Goal: Obtain resource: Download file/media

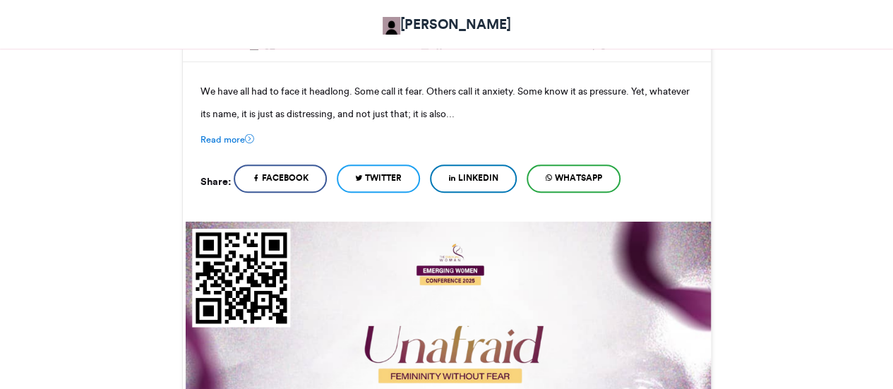
scroll to position [353, 0]
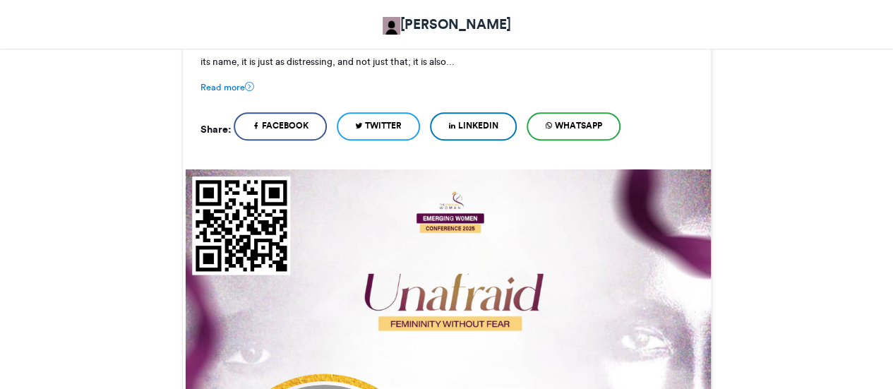
drag, startPoint x: 580, startPoint y: 160, endPoint x: 778, endPoint y: 100, distance: 206.4
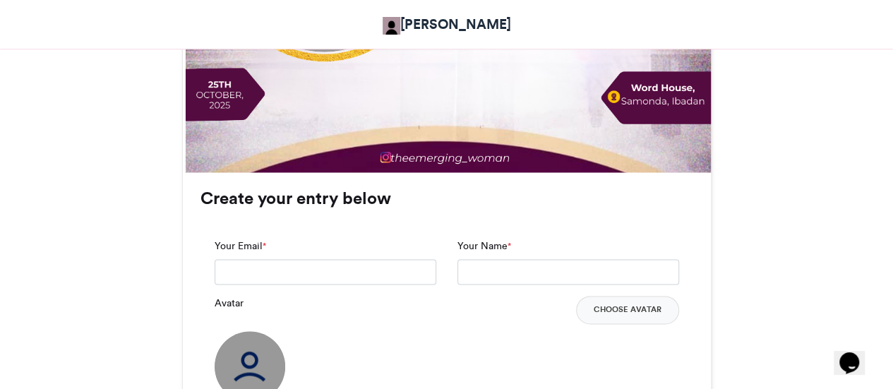
scroll to position [847, 0]
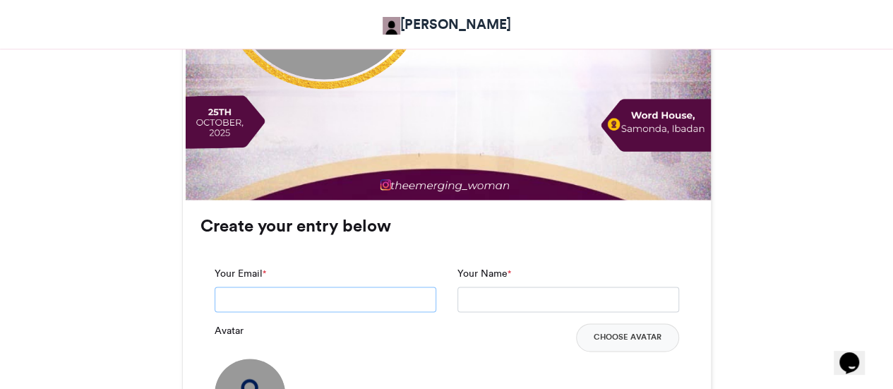
click at [304, 292] on input "Your Email *" at bounding box center [326, 299] width 222 height 25
type input "**********"
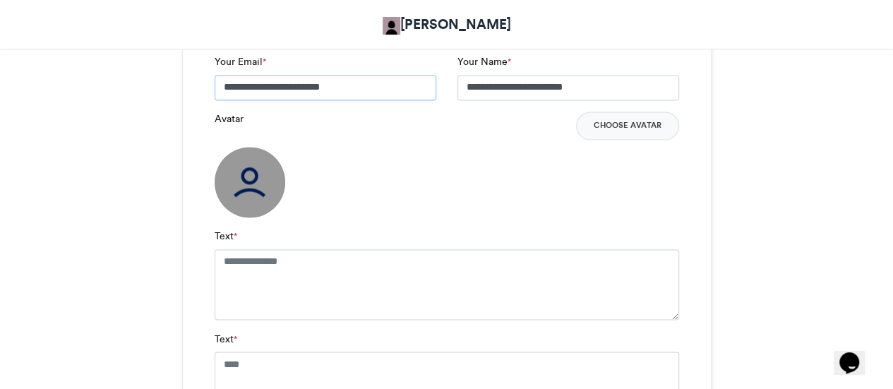
scroll to position [1130, 0]
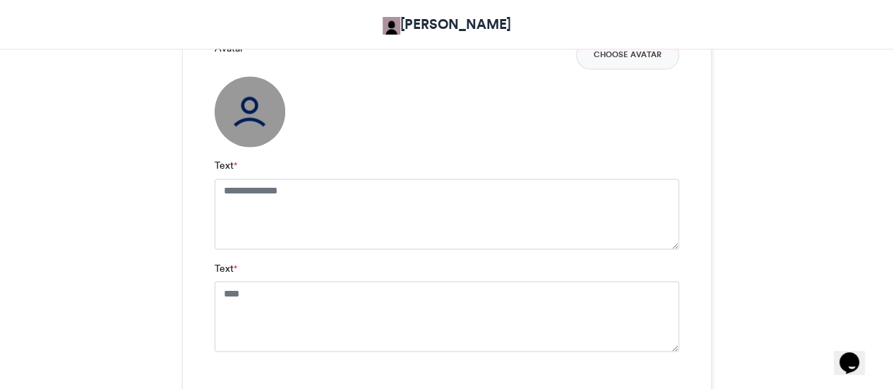
click at [383, 274] on div "Text *" at bounding box center [447, 305] width 465 height 91
click at [236, 197] on textarea "Text *" at bounding box center [447, 214] width 465 height 71
type textarea "******"
click at [232, 308] on textarea "Text *" at bounding box center [447, 329] width 465 height 71
type textarea "*"
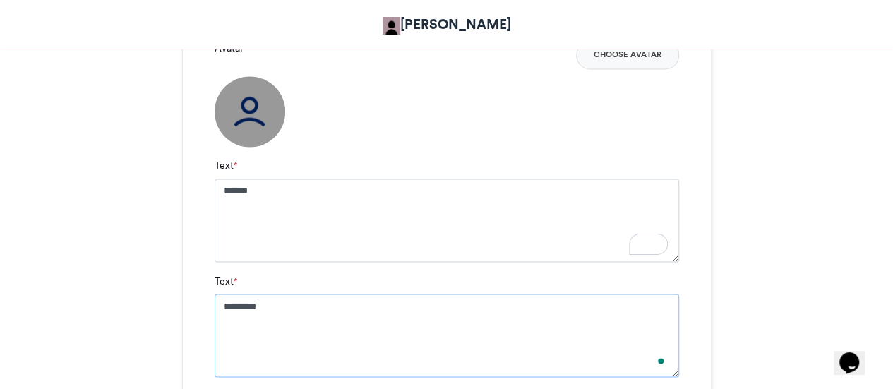
type textarea "********"
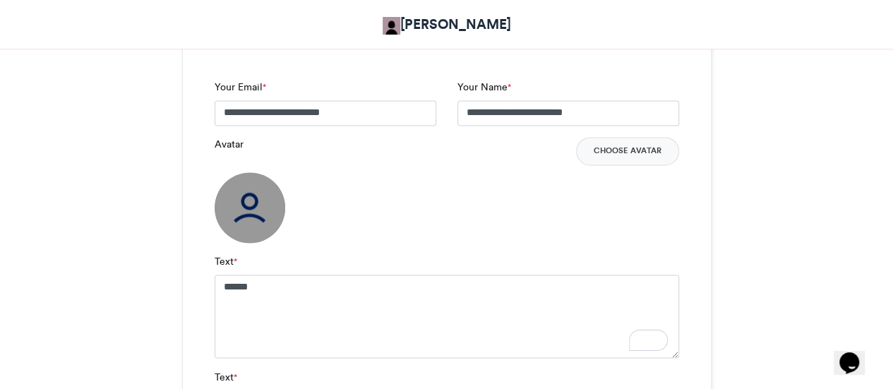
scroll to position [988, 0]
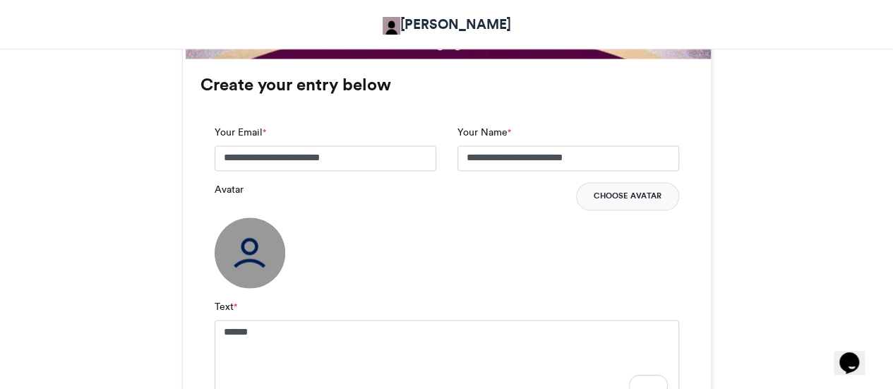
click at [606, 200] on button "Choose Avatar" at bounding box center [627, 196] width 103 height 28
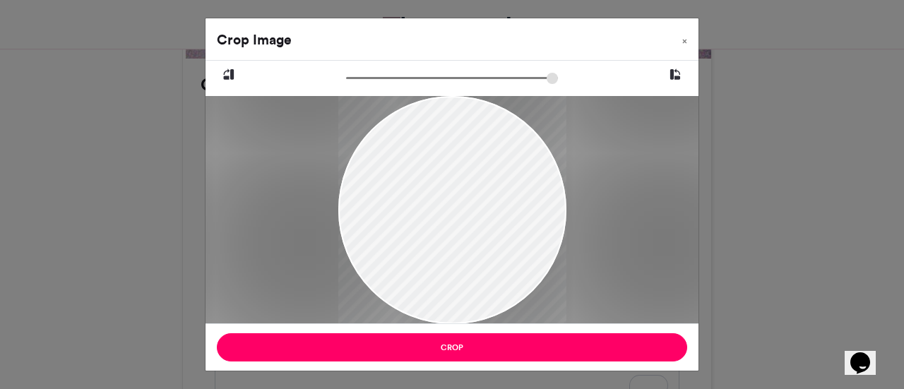
drag, startPoint x: 511, startPoint y: 241, endPoint x: 509, endPoint y: 280, distance: 38.9
click at [509, 280] on div at bounding box center [452, 248] width 228 height 405
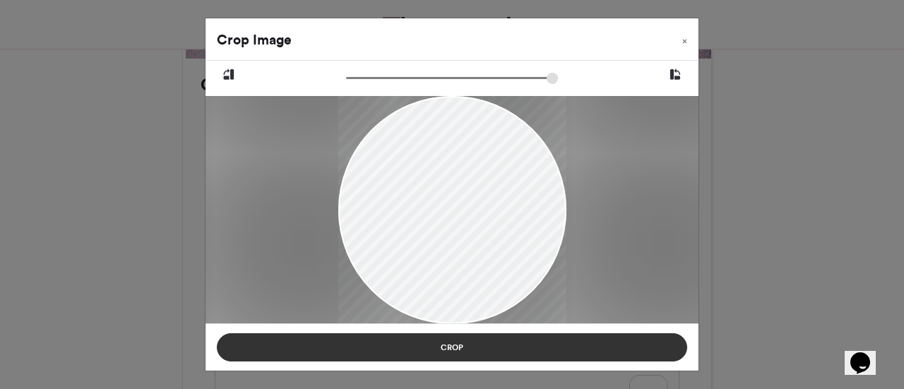
click at [513, 346] on button "Crop" at bounding box center [452, 347] width 470 height 28
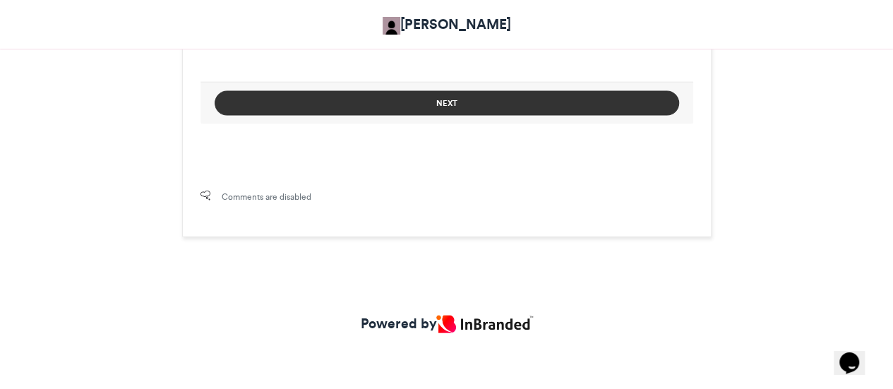
click at [452, 104] on button "Next" at bounding box center [447, 103] width 465 height 25
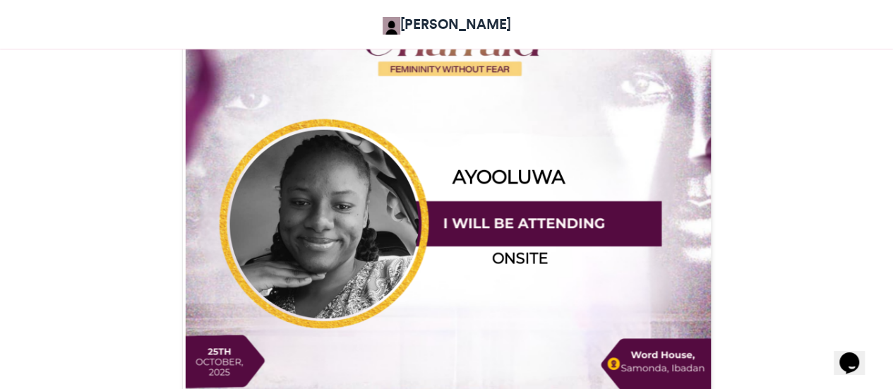
scroll to position [613, 0]
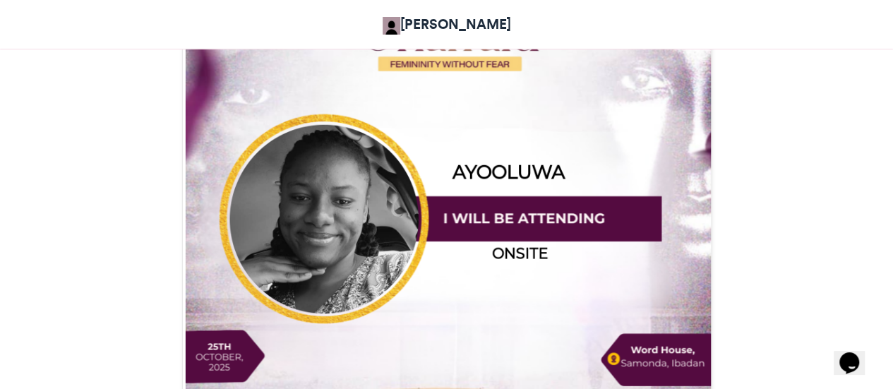
drag, startPoint x: 517, startPoint y: 150, endPoint x: 737, endPoint y: 128, distance: 221.4
click at [737, 128] on div "The Emerging Women Conference 2025 Theresa Adekunle 2 weeks ago 32 Views 17 Ent…" at bounding box center [446, 101] width 805 height 975
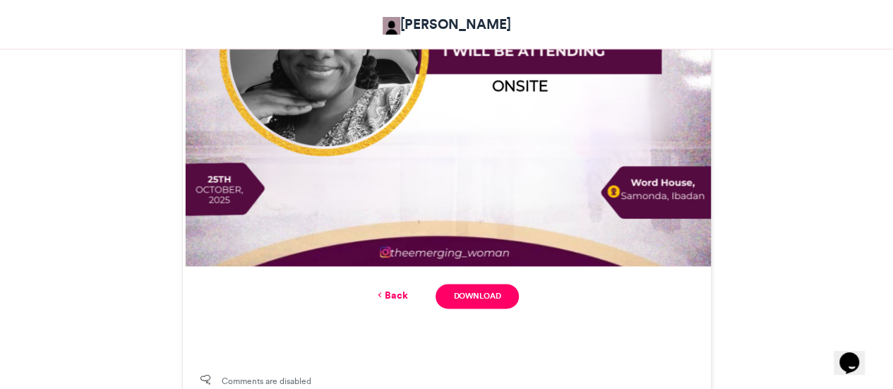
scroll to position [754, 0]
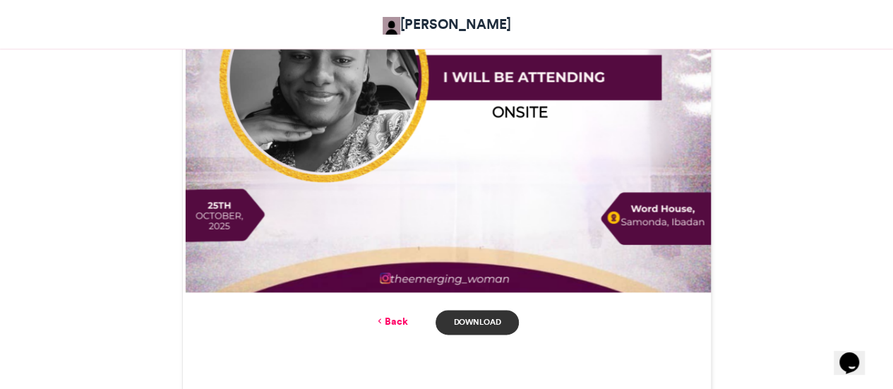
click at [496, 328] on link "Download" at bounding box center [477, 322] width 83 height 25
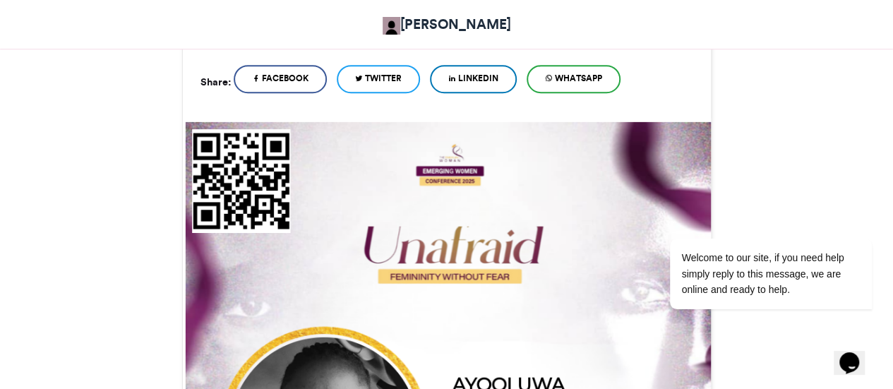
scroll to position [330, 0]
